Goal: Information Seeking & Learning: Learn about a topic

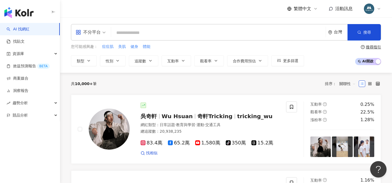
click at [190, 27] on div "不分平台 台灣 搜尋" at bounding box center [226, 32] width 310 height 16
click at [87, 60] on icon "button" at bounding box center [89, 60] width 4 height 4
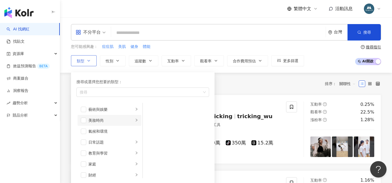
click at [135, 119] on icon "right" at bounding box center [136, 119] width 3 height 3
click at [150, 109] on span "button" at bounding box center [149, 108] width 5 height 5
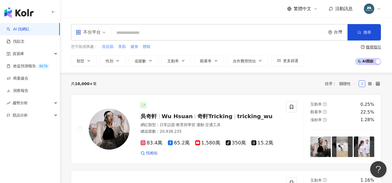
click at [245, 84] on div "共 10,000+ 筆 排序： 關聯性" at bounding box center [226, 83] width 310 height 9
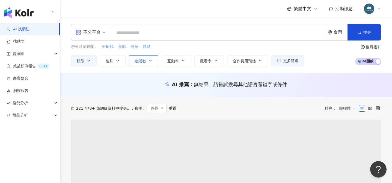
click at [148, 61] on icon "button" at bounding box center [150, 60] width 4 height 4
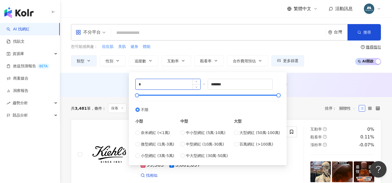
click at [141, 84] on input "*" at bounding box center [168, 84] width 65 height 10
type input "*"
type input "****"
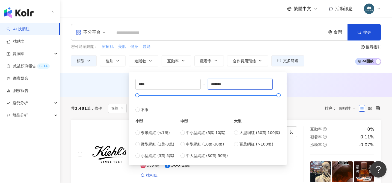
drag, startPoint x: 230, startPoint y: 83, endPoint x: 209, endPoint y: 81, distance: 21.4
click at [209, 81] on div "**** - ******* 不限 小型 奈米網紅 (<1萬) 微型網紅 (1萬-3萬) 小型網紅 (3萬-5萬) 中型 中小型網紅 (5萬-10萬) 中型網…" at bounding box center [207, 119] width 145 height 80
type input "******"
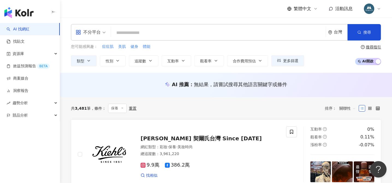
click at [307, 92] on div "AI 推薦 ： 無結果，請嘗試搜尋其他語言關鍵字或條件" at bounding box center [226, 85] width 332 height 24
click at [291, 64] on button "更多篩選" at bounding box center [287, 60] width 33 height 11
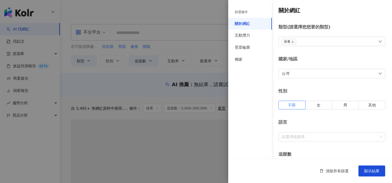
type input "****"
type input "******"
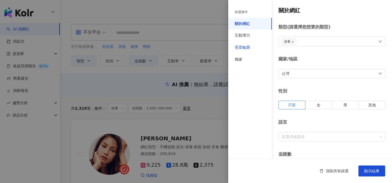
click at [248, 48] on div "受眾輪廓" at bounding box center [242, 47] width 15 height 5
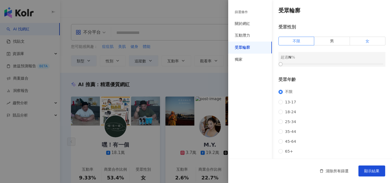
click at [364, 39] on label "女" at bounding box center [367, 41] width 35 height 9
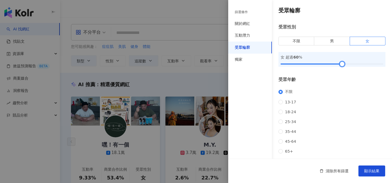
drag, startPoint x: 280, startPoint y: 63, endPoint x: 342, endPoint y: 67, distance: 61.9
click at [342, 67] on div "受眾輪廓 受眾性別 不限 男 女 女 超過 60 % 受眾年齡 不限 13-17 18-24 25-34 35-44 45-64 65+ 超過 N % 受眾國…" at bounding box center [310, 117] width 164 height 234
click at [365, 173] on button "顯示結果" at bounding box center [372, 170] width 27 height 11
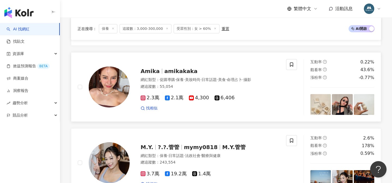
scroll to position [535, 0]
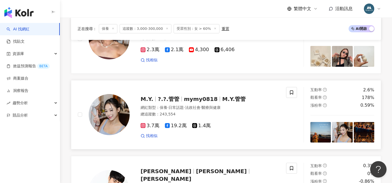
click at [207, 96] on span "mymy0818" at bounding box center [201, 99] width 34 height 7
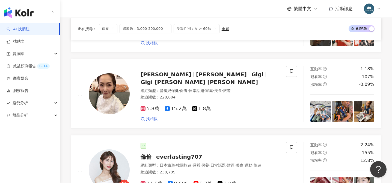
scroll to position [1020, 0]
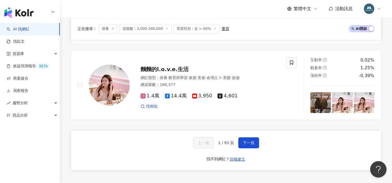
click at [247, 138] on button "下一頁" at bounding box center [248, 142] width 21 height 11
click at [248, 140] on span "下一頁" at bounding box center [248, 142] width 11 height 4
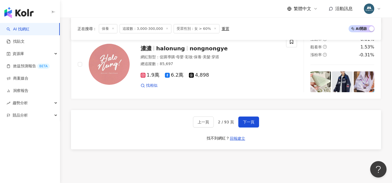
scroll to position [998, 0]
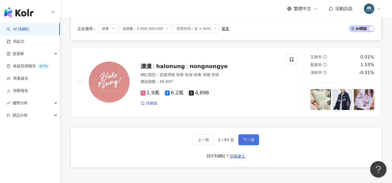
click at [248, 140] on span "下一頁" at bounding box center [248, 139] width 11 height 4
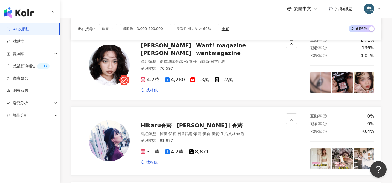
scroll to position [1009, 0]
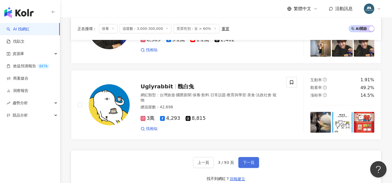
click at [246, 160] on span "下一頁" at bounding box center [248, 162] width 11 height 4
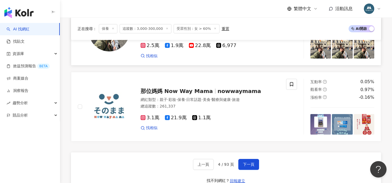
scroll to position [1020, 0]
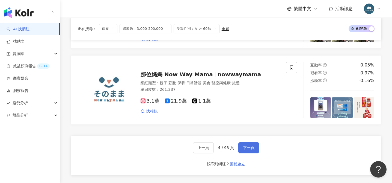
click at [249, 145] on span "下一頁" at bounding box center [248, 147] width 11 height 4
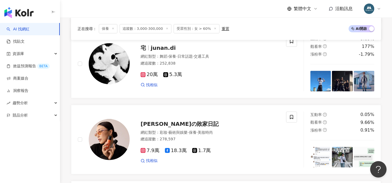
scroll to position [303, 0]
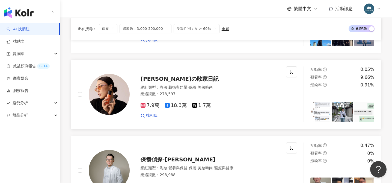
click at [161, 78] on span "李焰の敗家日記" at bounding box center [180, 78] width 78 height 7
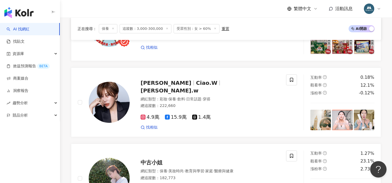
scroll to position [606, 0]
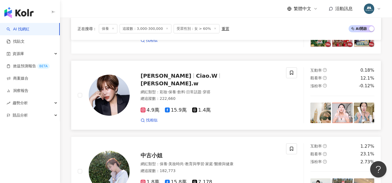
click at [196, 79] on span "Ciao.W" at bounding box center [206, 75] width 21 height 7
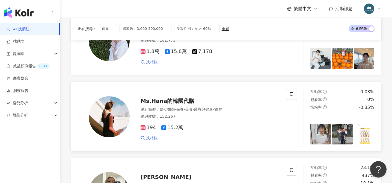
scroll to position [970, 0]
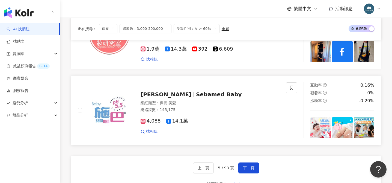
click at [156, 91] on span "施巴嬰兒" at bounding box center [166, 94] width 51 height 7
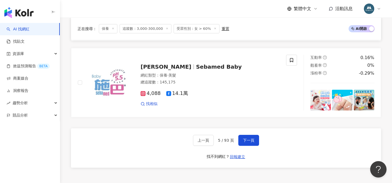
scroll to position [999, 0]
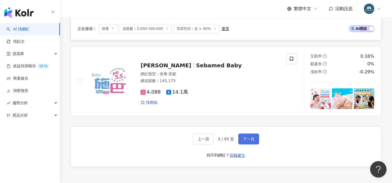
click at [250, 138] on span "下一頁" at bounding box center [248, 139] width 11 height 4
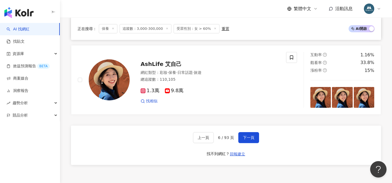
scroll to position [1014, 0]
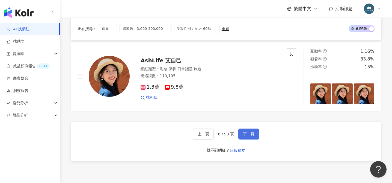
click at [251, 132] on span "下一頁" at bounding box center [248, 134] width 11 height 4
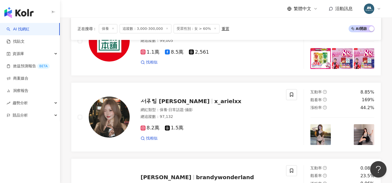
scroll to position [1011, 0]
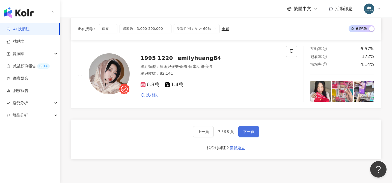
click at [251, 129] on span "下一頁" at bounding box center [248, 131] width 11 height 4
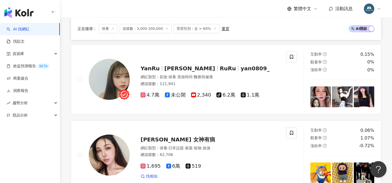
scroll to position [469, 0]
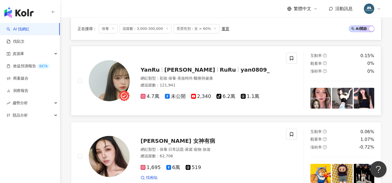
click at [220, 70] on span "RuRu" at bounding box center [228, 69] width 16 height 7
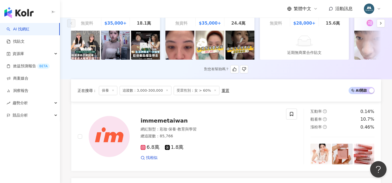
scroll to position [246, 0]
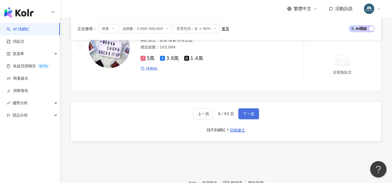
click at [245, 113] on span "下一頁" at bounding box center [248, 113] width 11 height 4
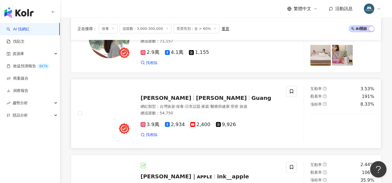
scroll to position [750, 0]
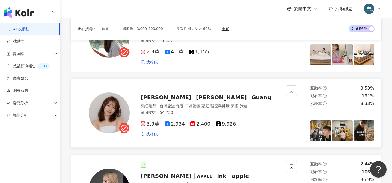
click at [196, 97] on span "小光" at bounding box center [221, 97] width 51 height 7
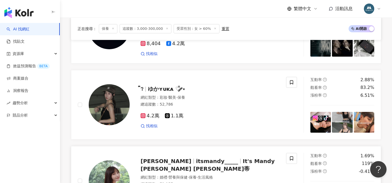
scroll to position [604, 0]
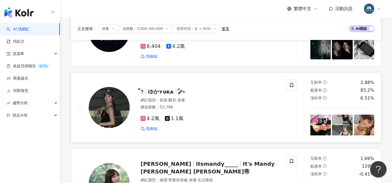
click at [162, 91] on span "ゆかʏᴜᴋᴀ ♡̆̈ ༘⋆" at bounding box center [167, 91] width 38 height 7
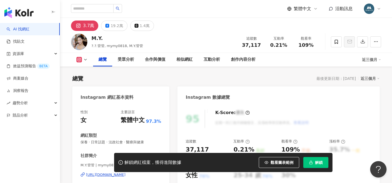
scroll to position [50, 0]
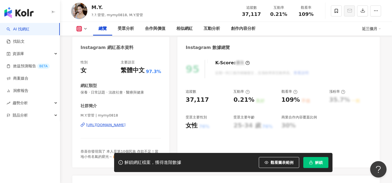
click at [116, 125] on div "https://www.instagram.com/mymy0818/" at bounding box center [106, 124] width 40 height 5
click at [317, 163] on span "解鎖" at bounding box center [319, 162] width 8 height 4
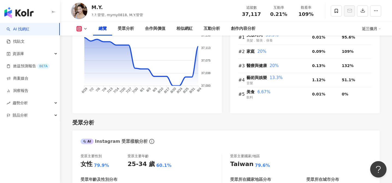
scroll to position [415, 0]
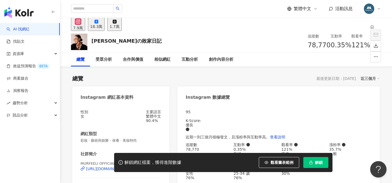
click at [139, 111] on div "性別 女 主要語言 繁體中文 90.4% 網紅類型 彩妝 · 藝術與娛樂 · 保養 · 美妝時尚 社群簡介 MURFEELI OFFICIAL | murfe…" at bounding box center [121, 173] width 81 height 129
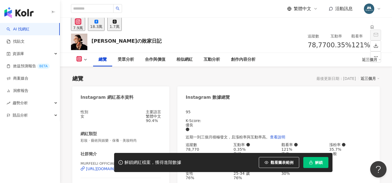
scroll to position [63, 0]
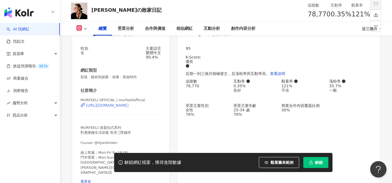
click at [128, 107] on div "https://www.instagram.com/murfeeliofficial/" at bounding box center [107, 105] width 43 height 4
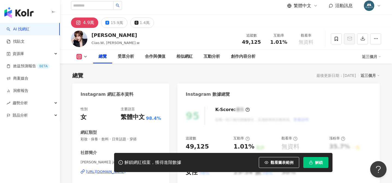
scroll to position [109, 0]
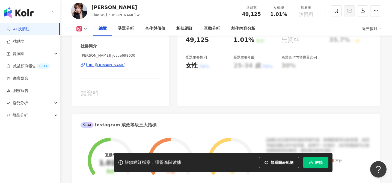
click at [126, 64] on div "https://www.instagram.com/joyce698030/" at bounding box center [106, 65] width 40 height 5
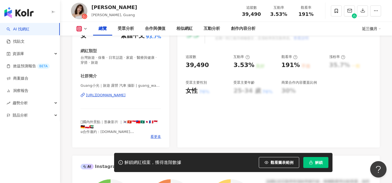
scroll to position [90, 0]
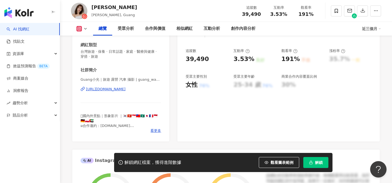
click at [120, 90] on div "https://www.instagram.com/guang_wanniii/" at bounding box center [106, 89] width 40 height 5
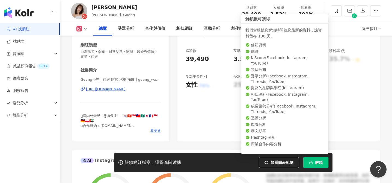
click at [315, 158] on button "解鎖" at bounding box center [315, 162] width 25 height 11
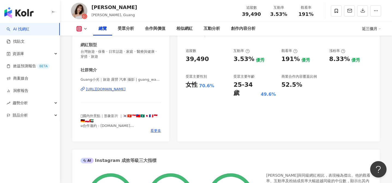
scroll to position [253, 0]
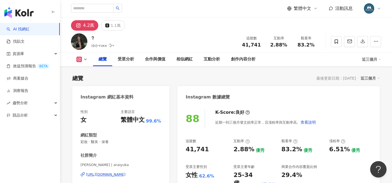
scroll to position [79, 0]
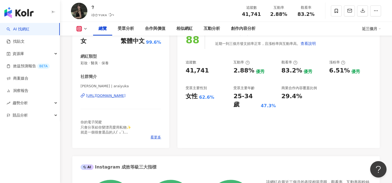
click at [126, 97] on div "[URL][DOMAIN_NAME]" at bounding box center [106, 95] width 40 height 5
